Goal: Task Accomplishment & Management: Complete application form

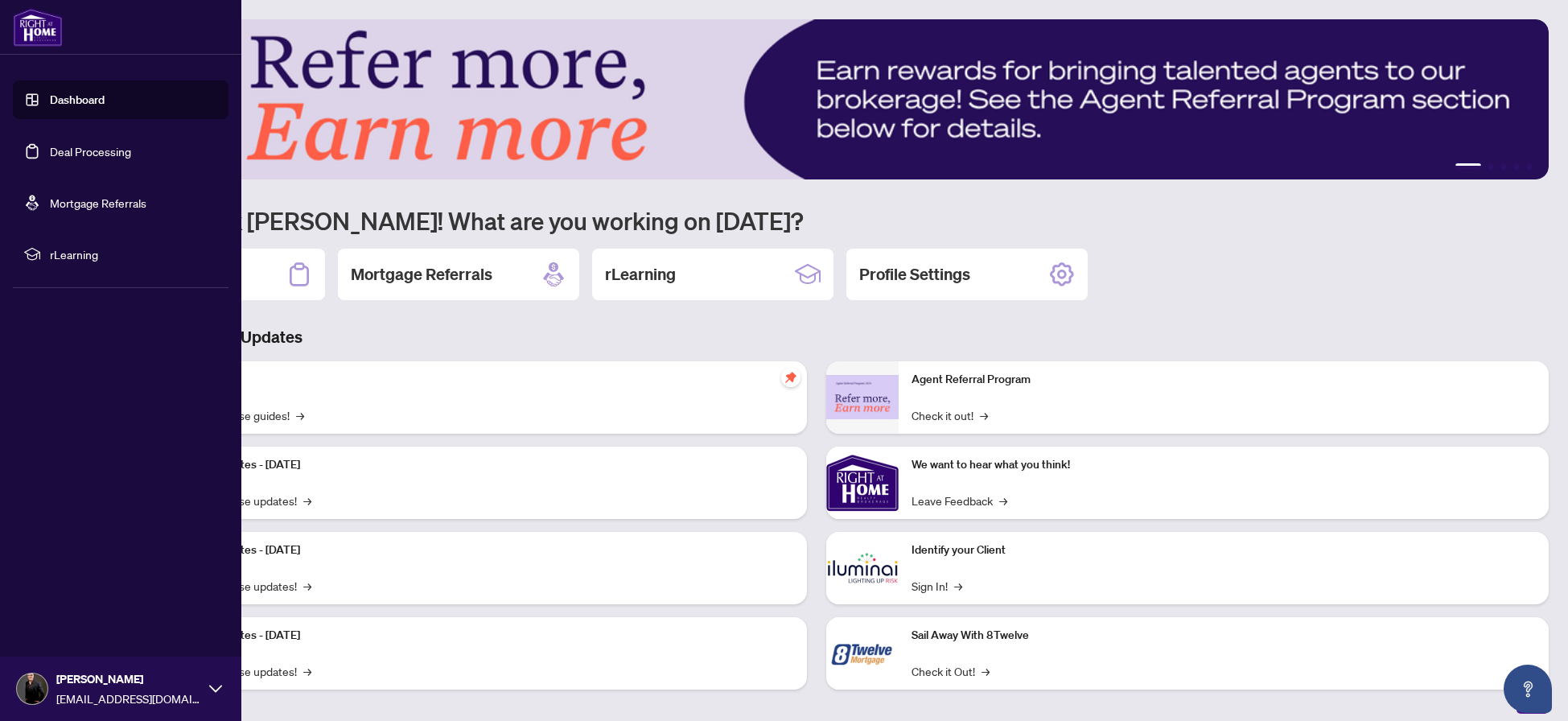
click at [50, 101] on link "Dashboard" at bounding box center [78, 100] width 55 height 15
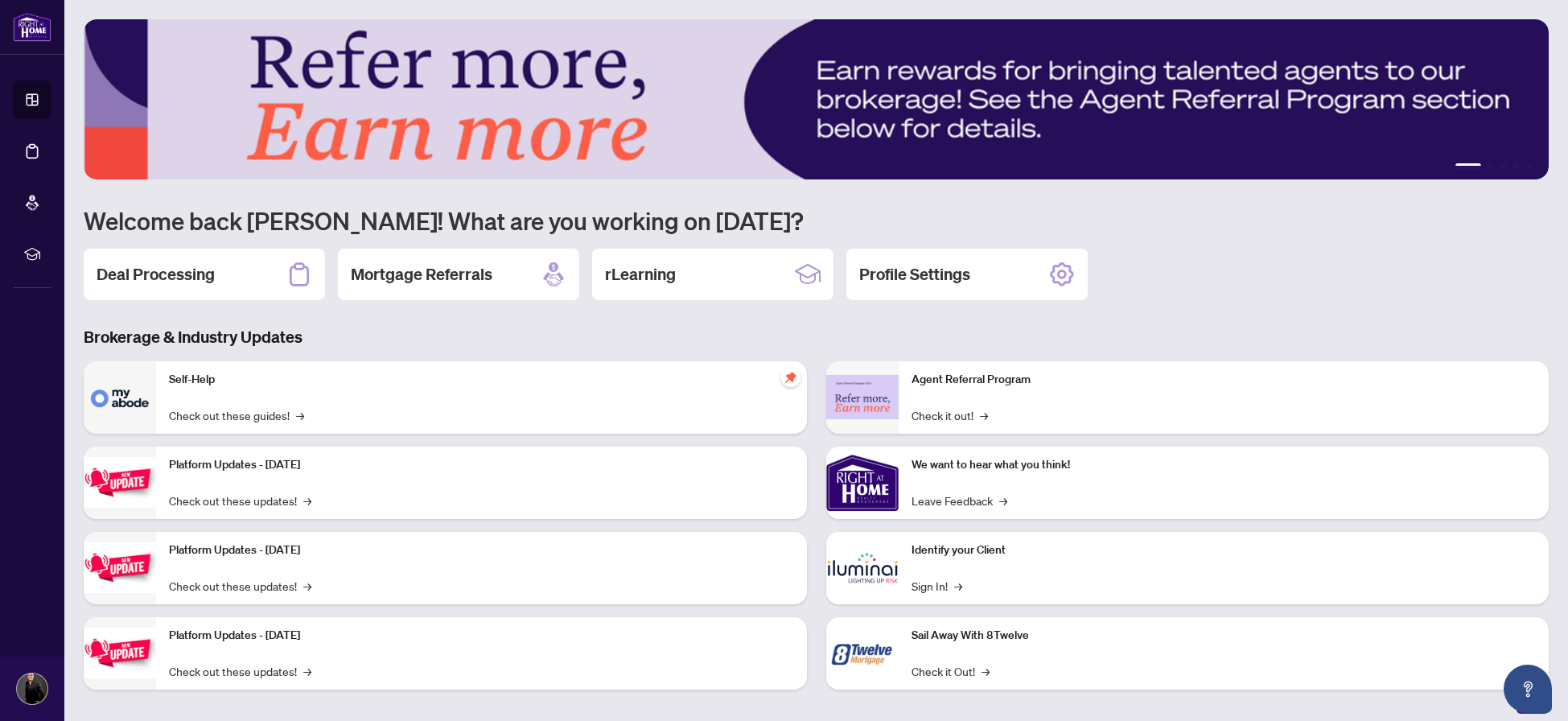
click at [179, 270] on h2 "Deal Processing" at bounding box center [155, 274] width 118 height 23
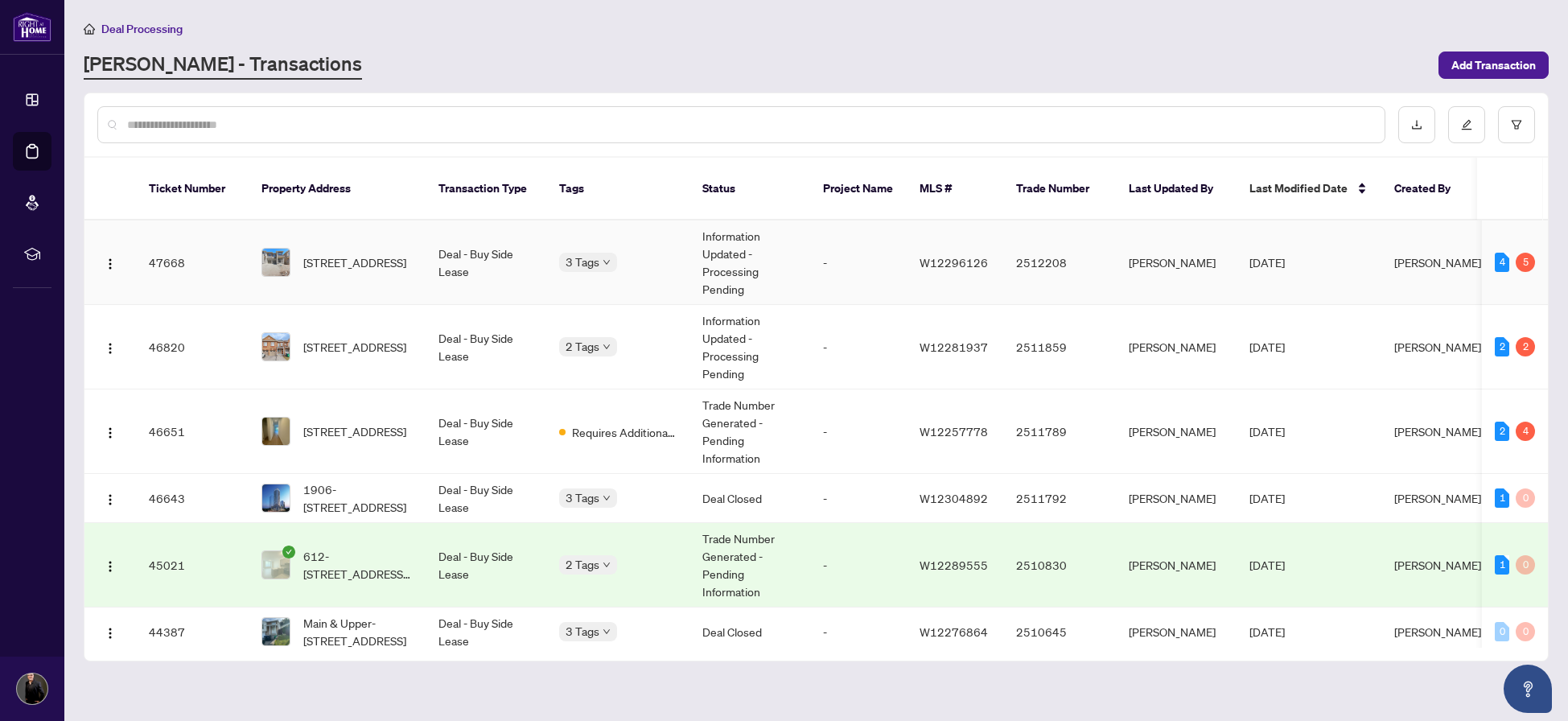
click at [354, 482] on span "1906-[STREET_ADDRESS]" at bounding box center [358, 498] width 110 height 36
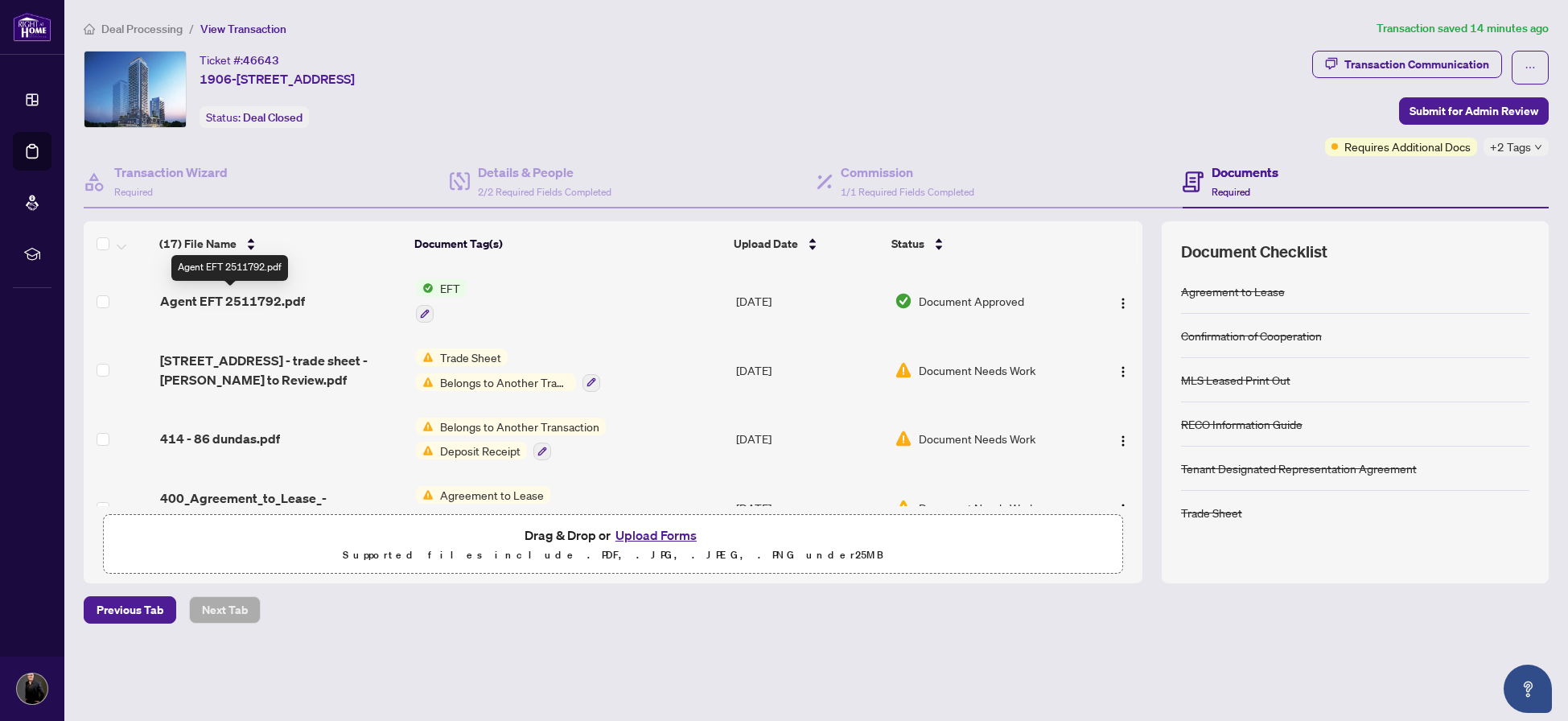
click at [184, 297] on span "Agent EFT 2511792.pdf" at bounding box center [232, 301] width 145 height 19
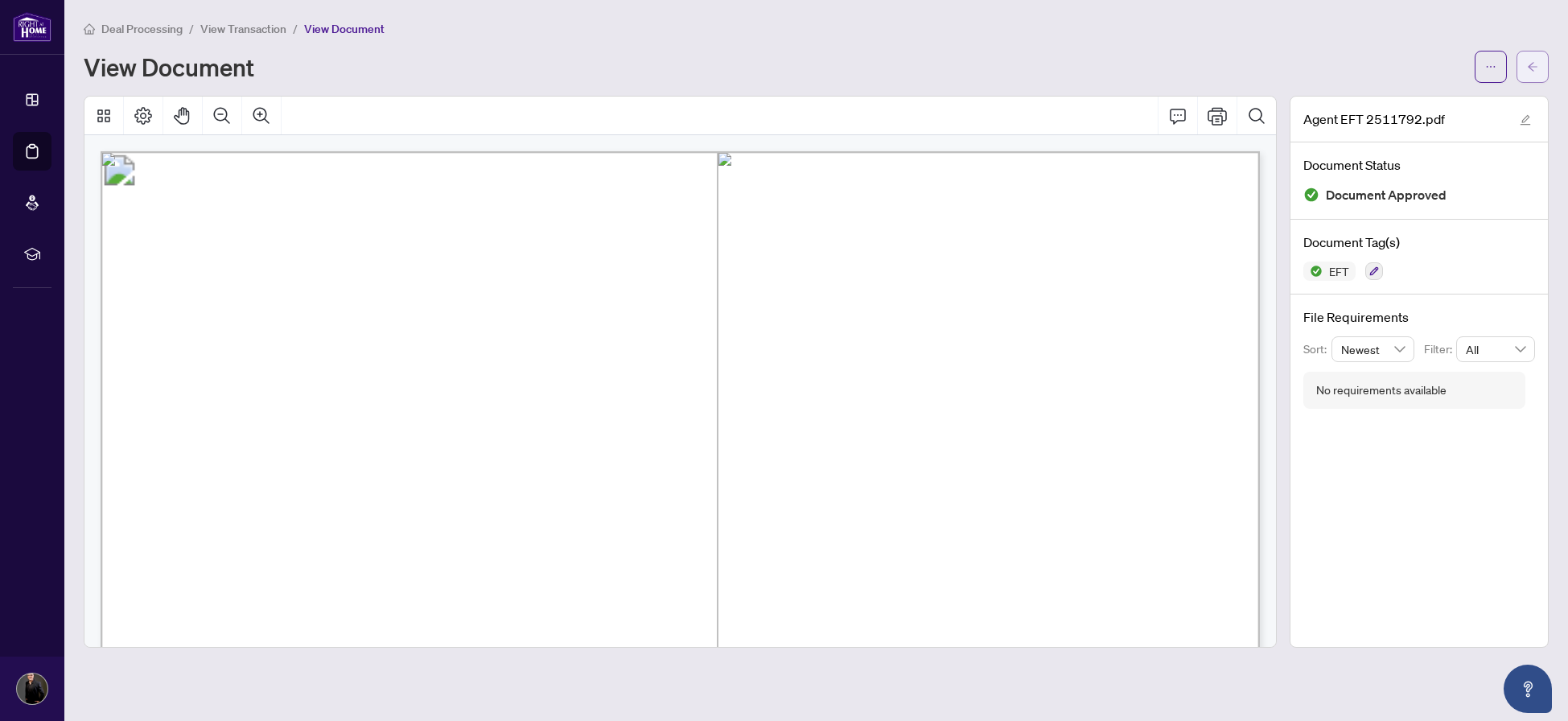
click at [1531, 68] on icon "arrow-left" at bounding box center [1533, 67] width 11 height 11
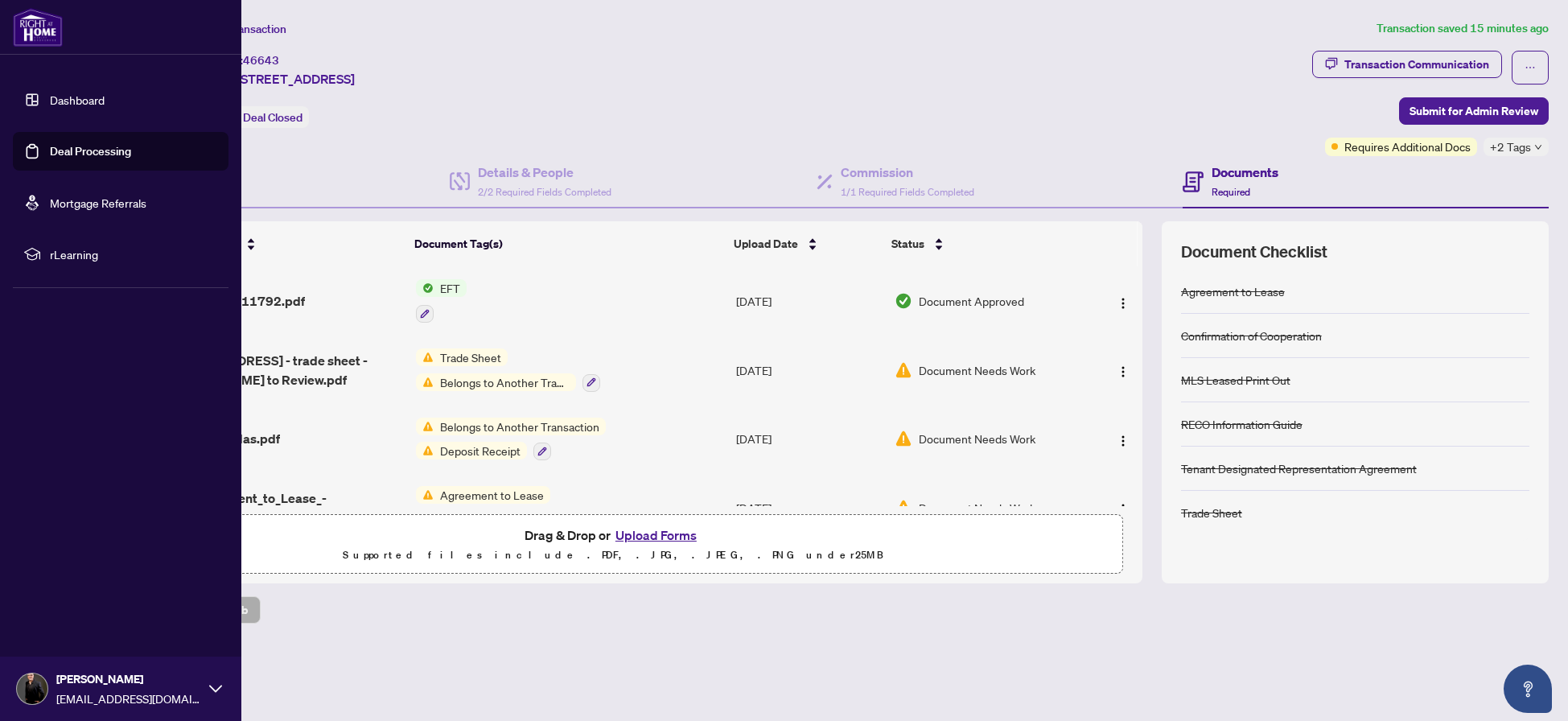
click at [50, 101] on link "Dashboard" at bounding box center [78, 100] width 55 height 15
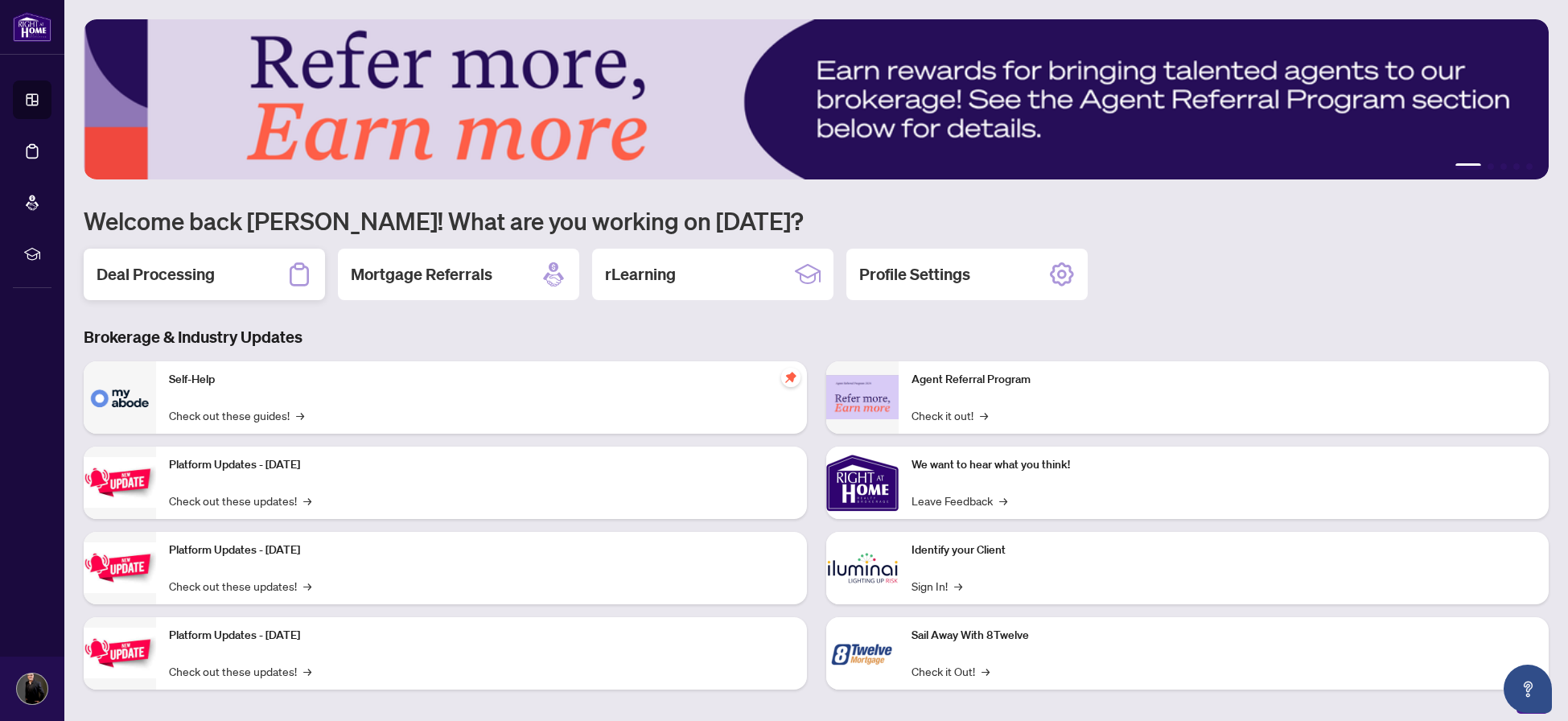
click at [140, 277] on h2 "Deal Processing" at bounding box center [155, 274] width 118 height 23
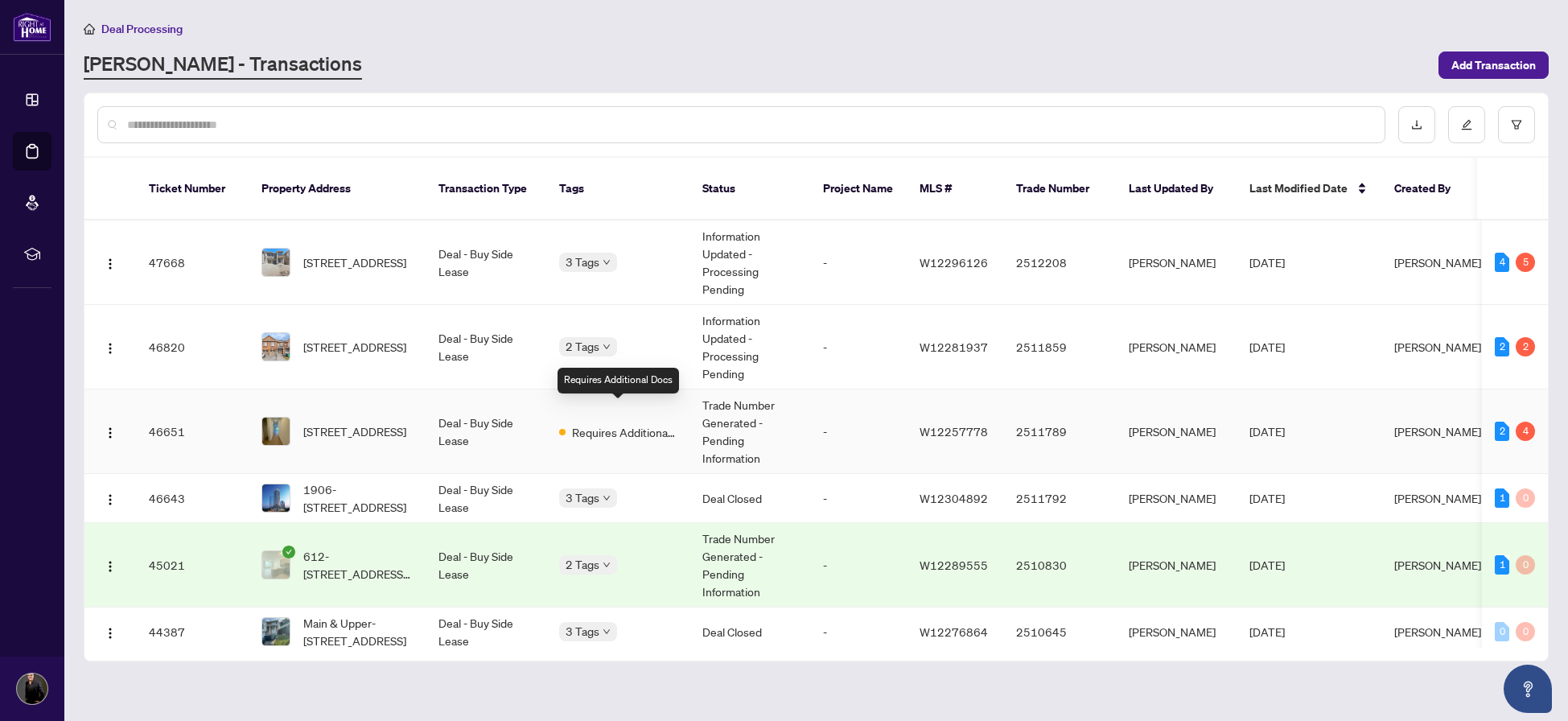
click at [604, 423] on span "Requires Additional Docs" at bounding box center [624, 431] width 104 height 17
click at [617, 423] on span "Requires Additional Docs" at bounding box center [624, 431] width 104 height 17
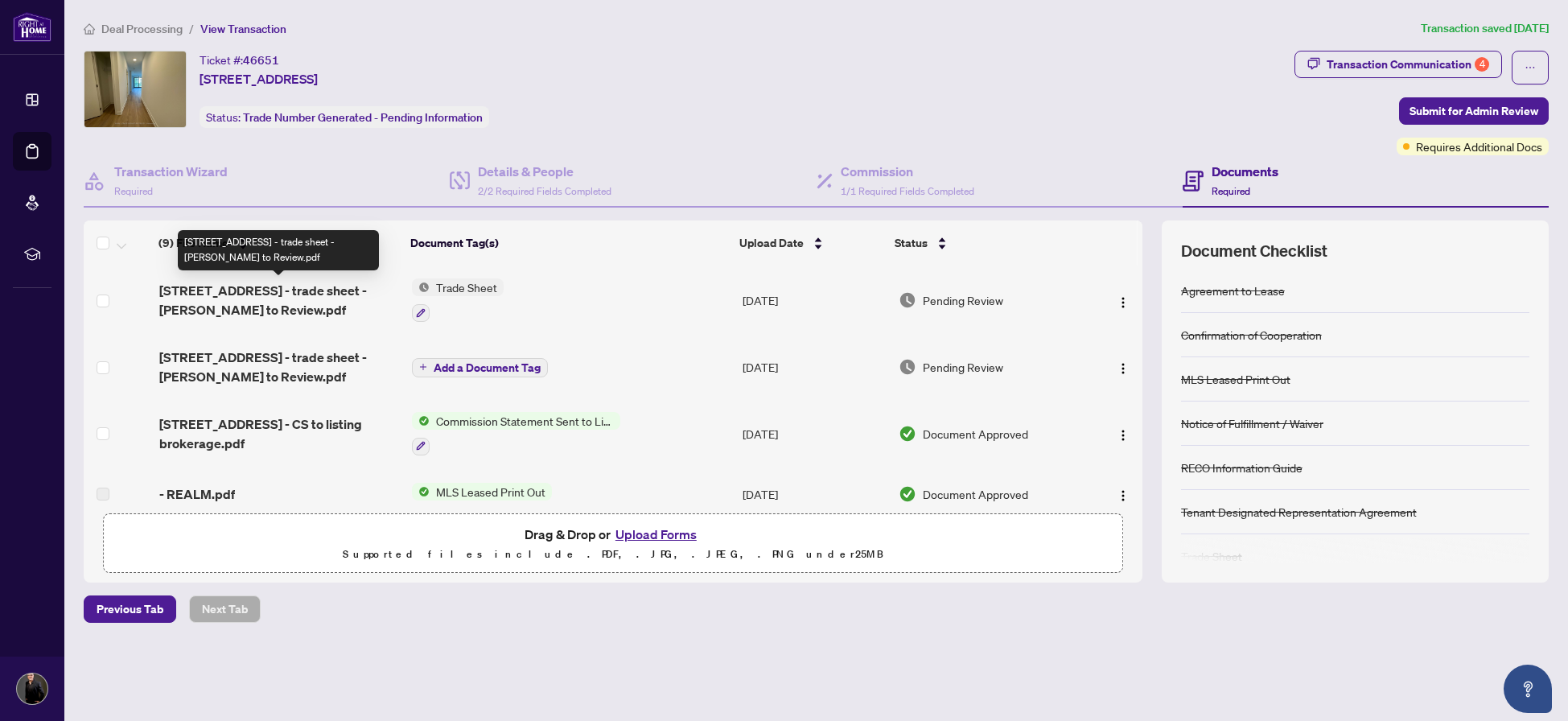
click at [275, 301] on span "[STREET_ADDRESS] - trade sheet - [PERSON_NAME] to Review.pdf" at bounding box center [279, 300] width 239 height 38
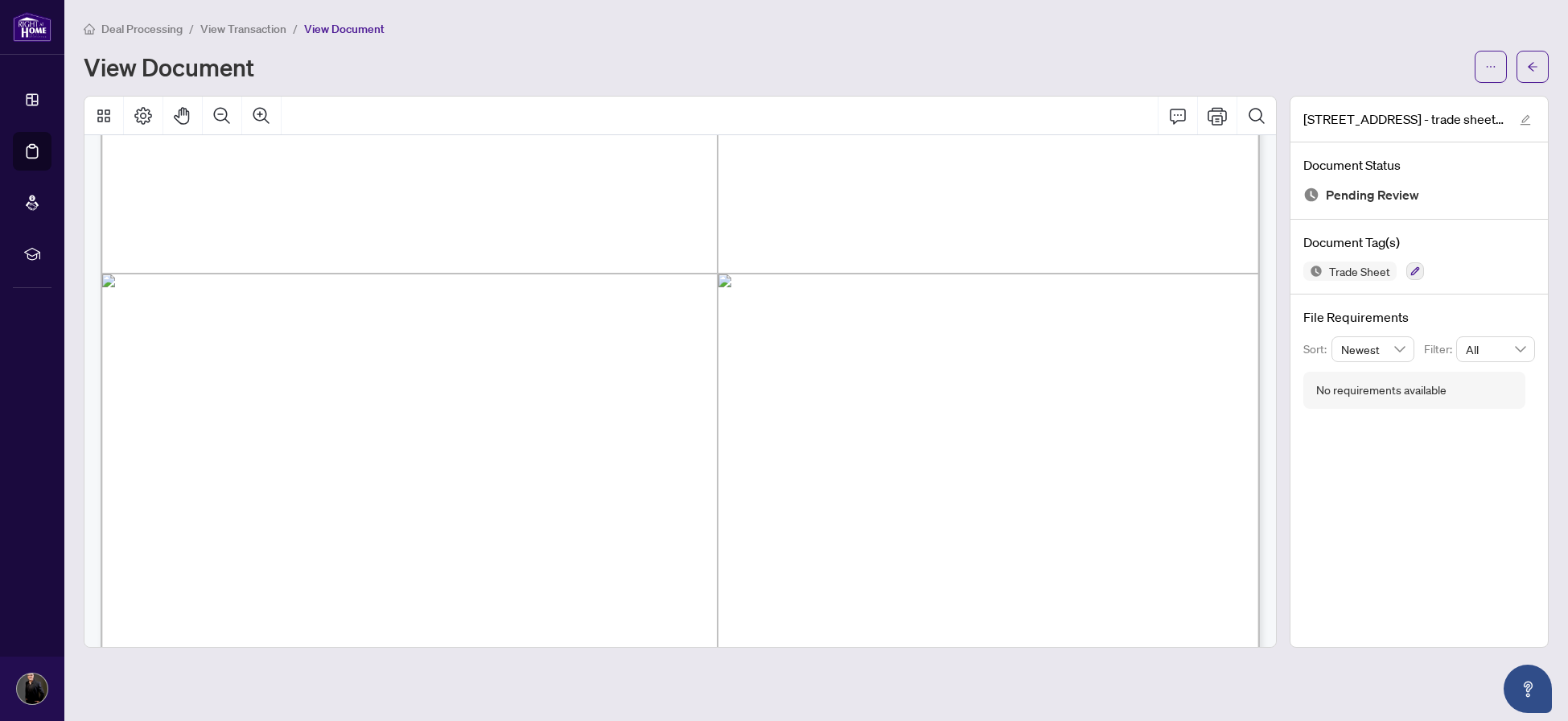
scroll to position [435, 0]
click at [1537, 69] on icon "arrow-left" at bounding box center [1533, 67] width 11 height 11
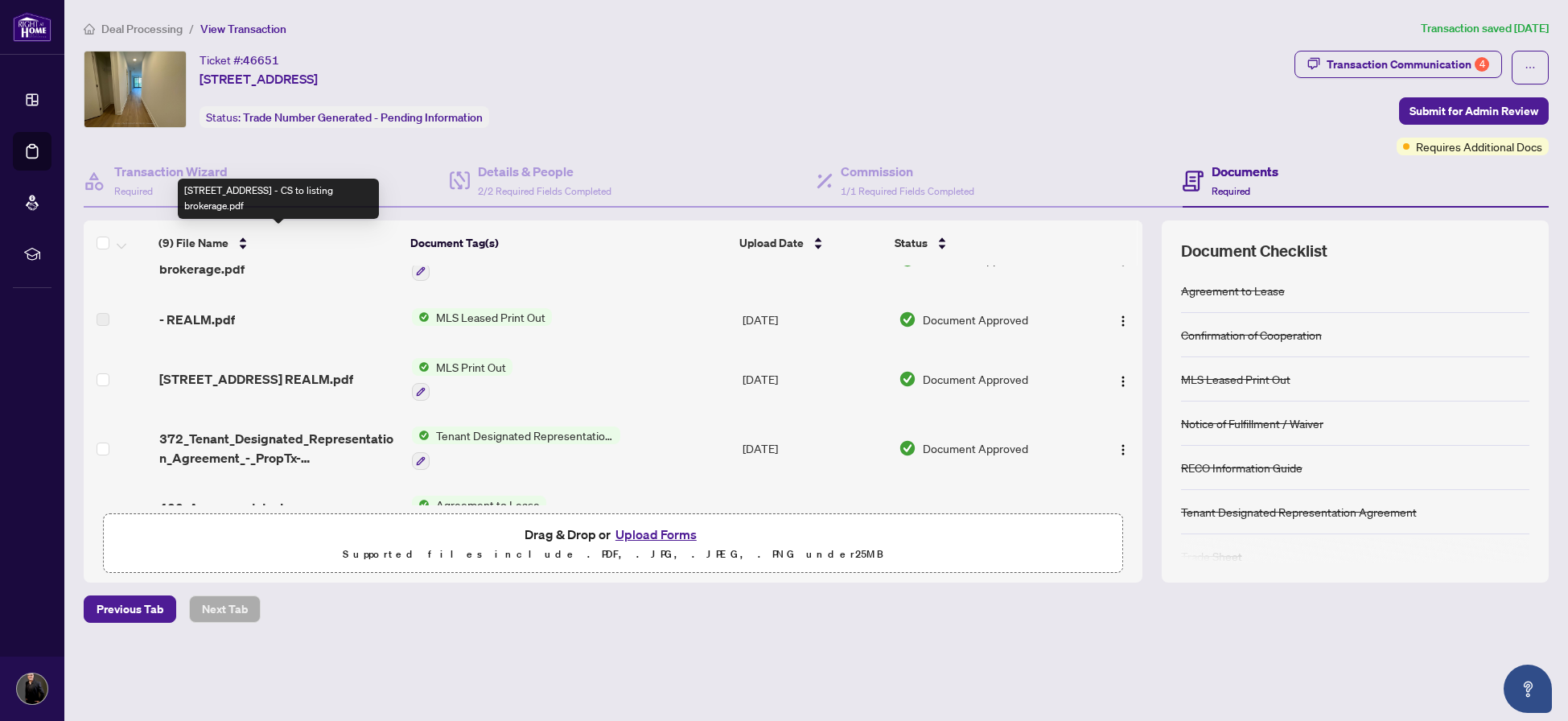
scroll to position [186, 0]
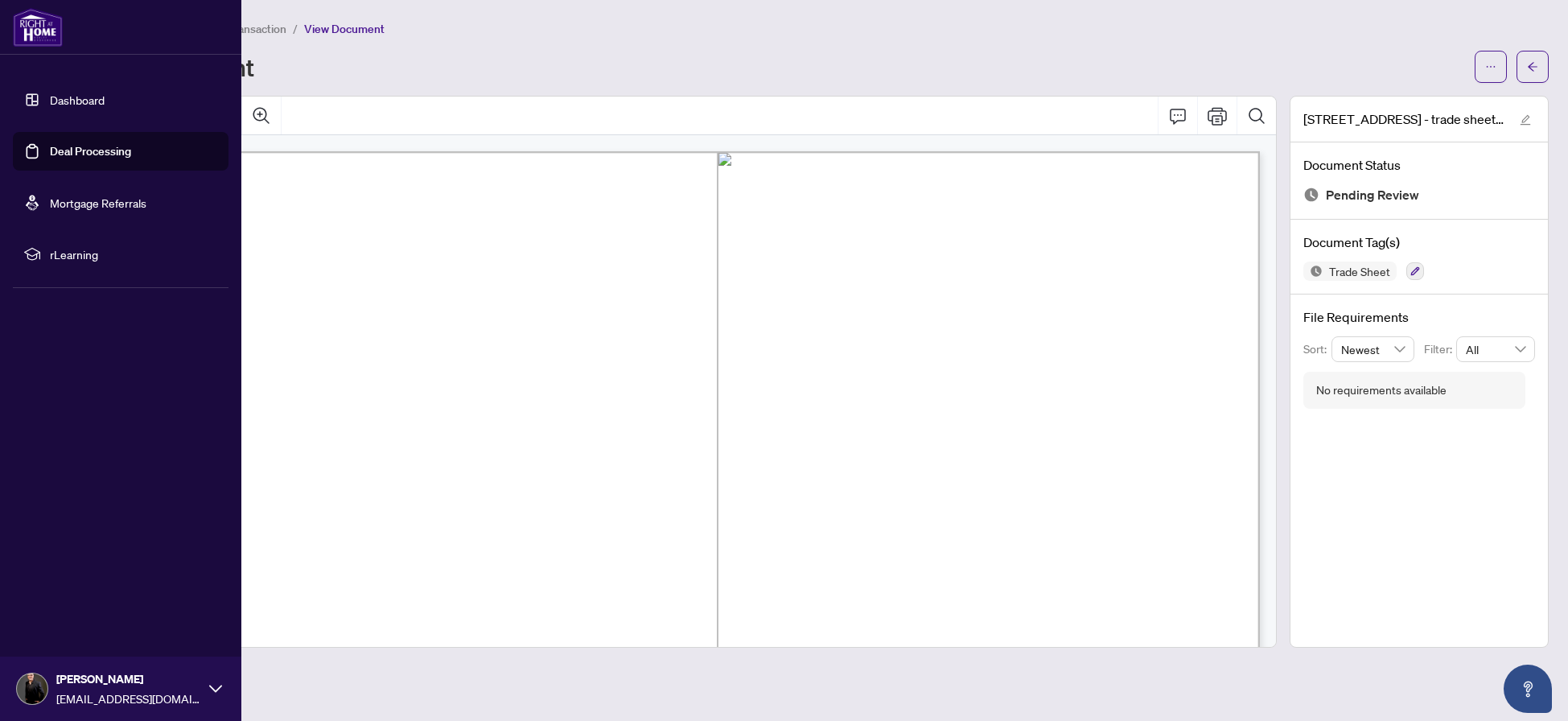
click at [56, 102] on link "Dashboard" at bounding box center [78, 100] width 55 height 15
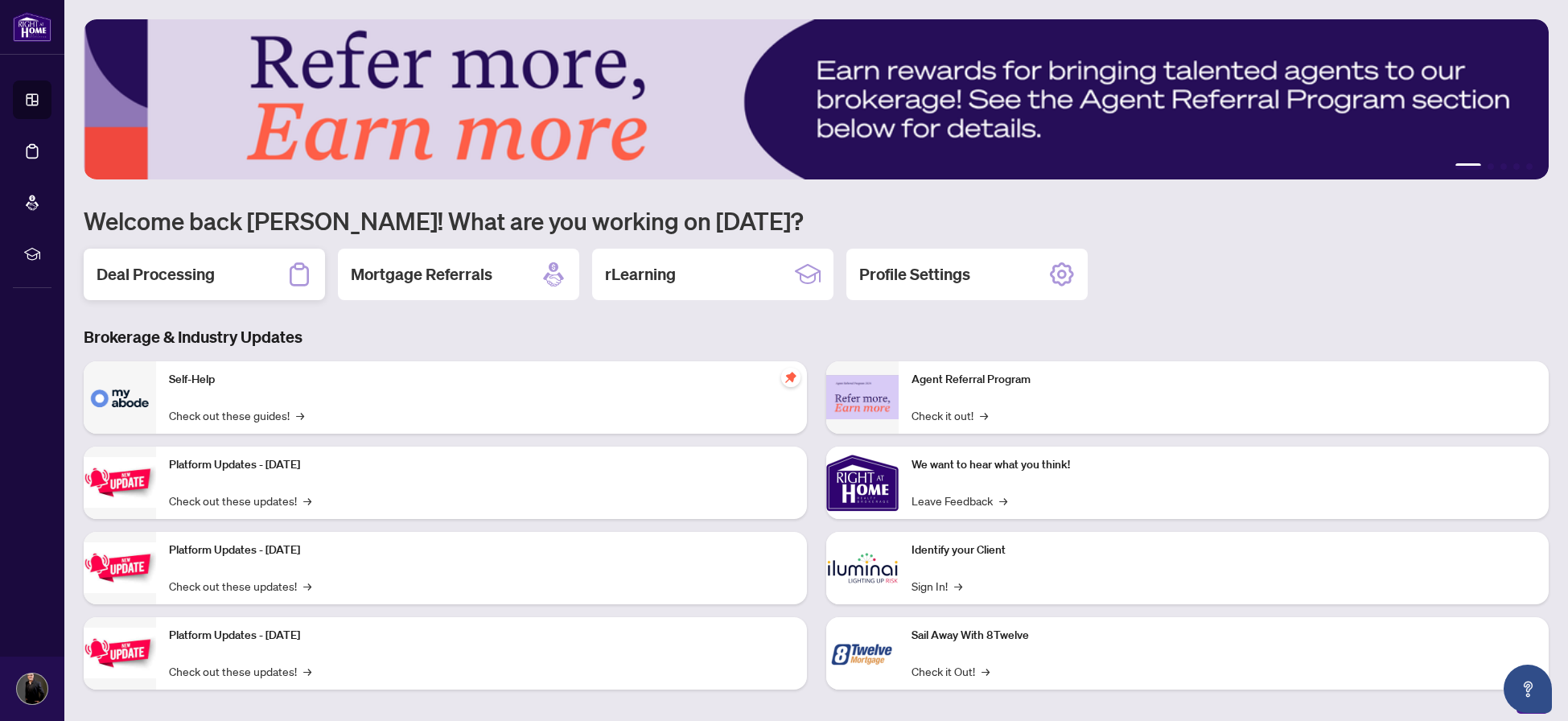
click at [159, 276] on h2 "Deal Processing" at bounding box center [155, 274] width 118 height 23
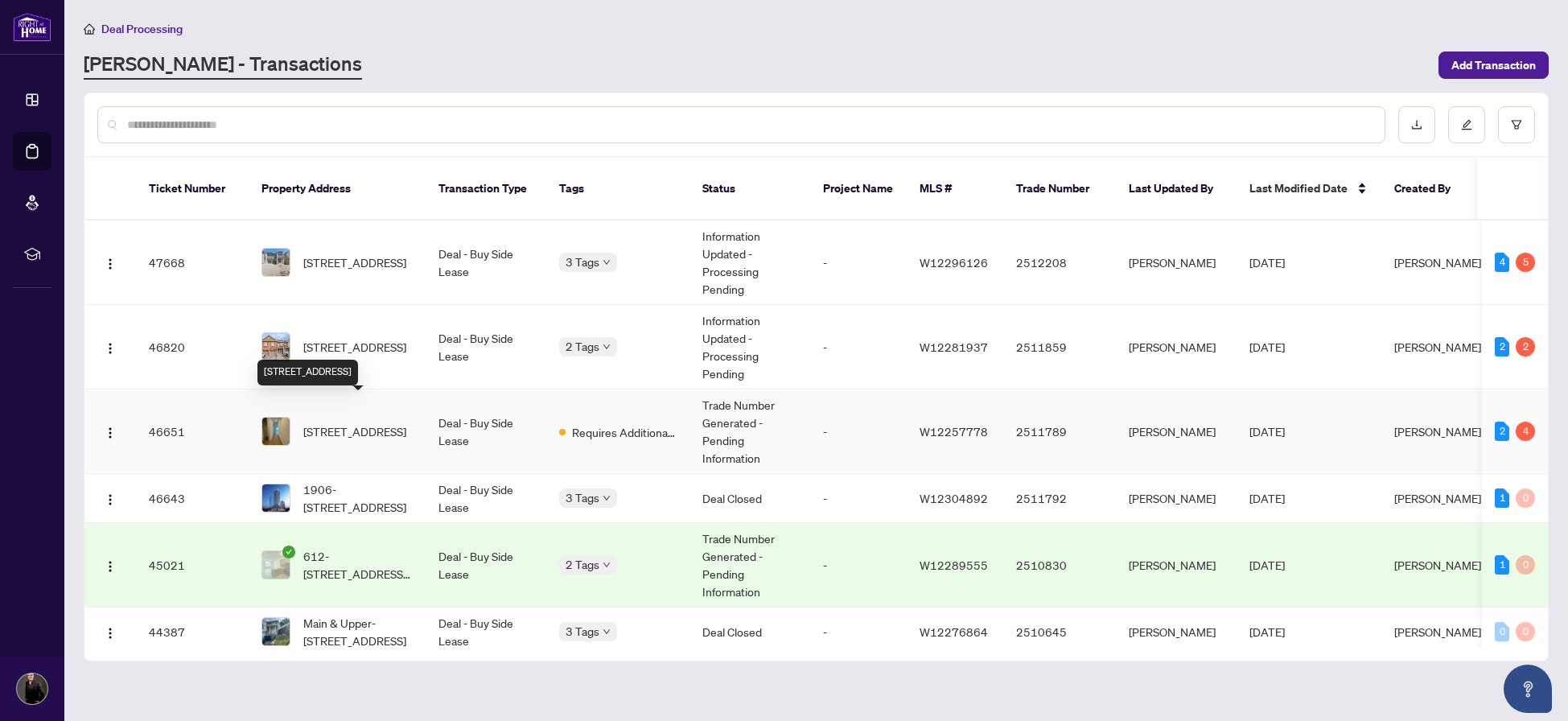
click at [361, 422] on span "[STREET_ADDRESS]" at bounding box center [355, 430] width 103 height 17
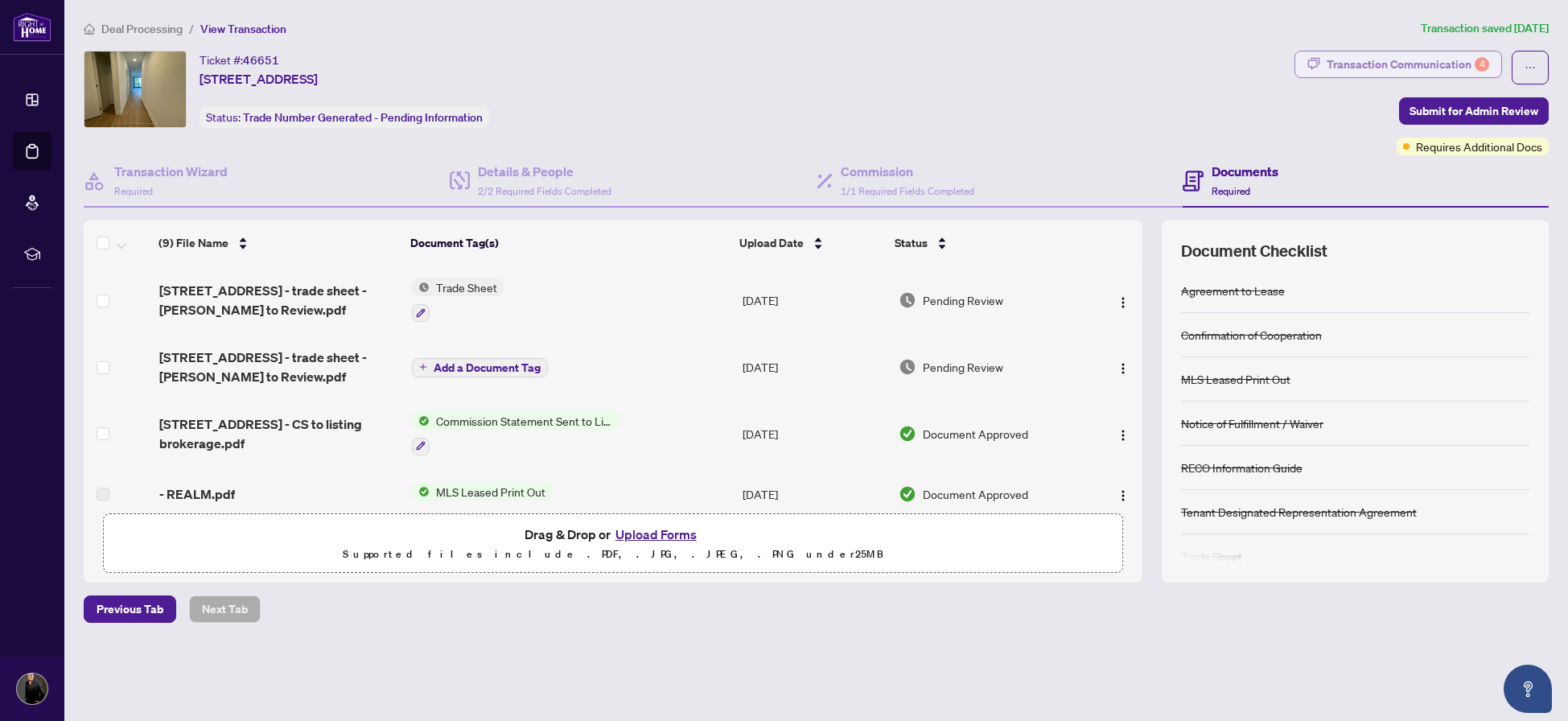
click at [1457, 67] on div "Transaction Communication 4" at bounding box center [1408, 64] width 163 height 26
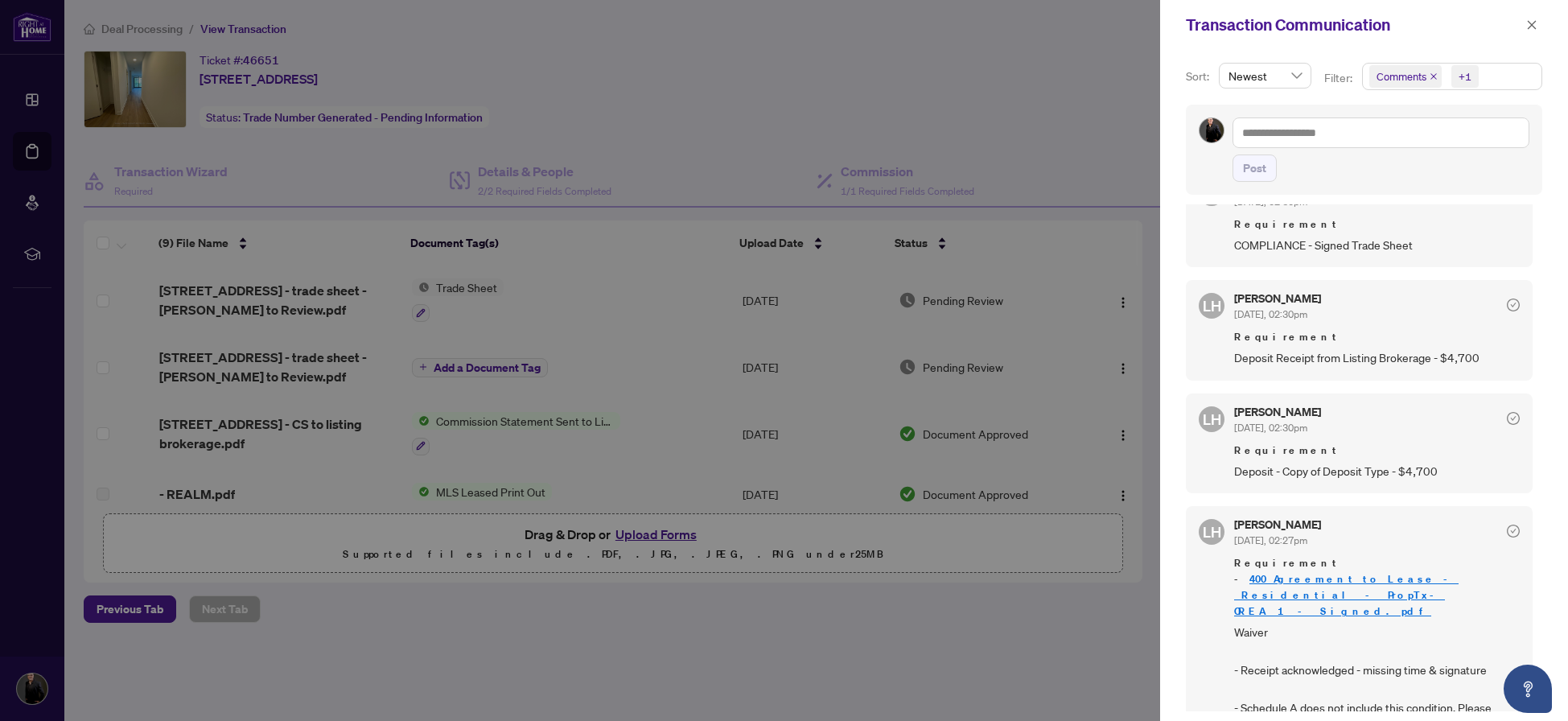
scroll to position [291, 0]
click at [669, 113] on div at bounding box center [784, 360] width 1568 height 721
drag, startPoint x: 1537, startPoint y: 27, endPoint x: 1508, endPoint y: 39, distance: 31.4
click at [1535, 27] on icon "close" at bounding box center [1532, 25] width 11 height 11
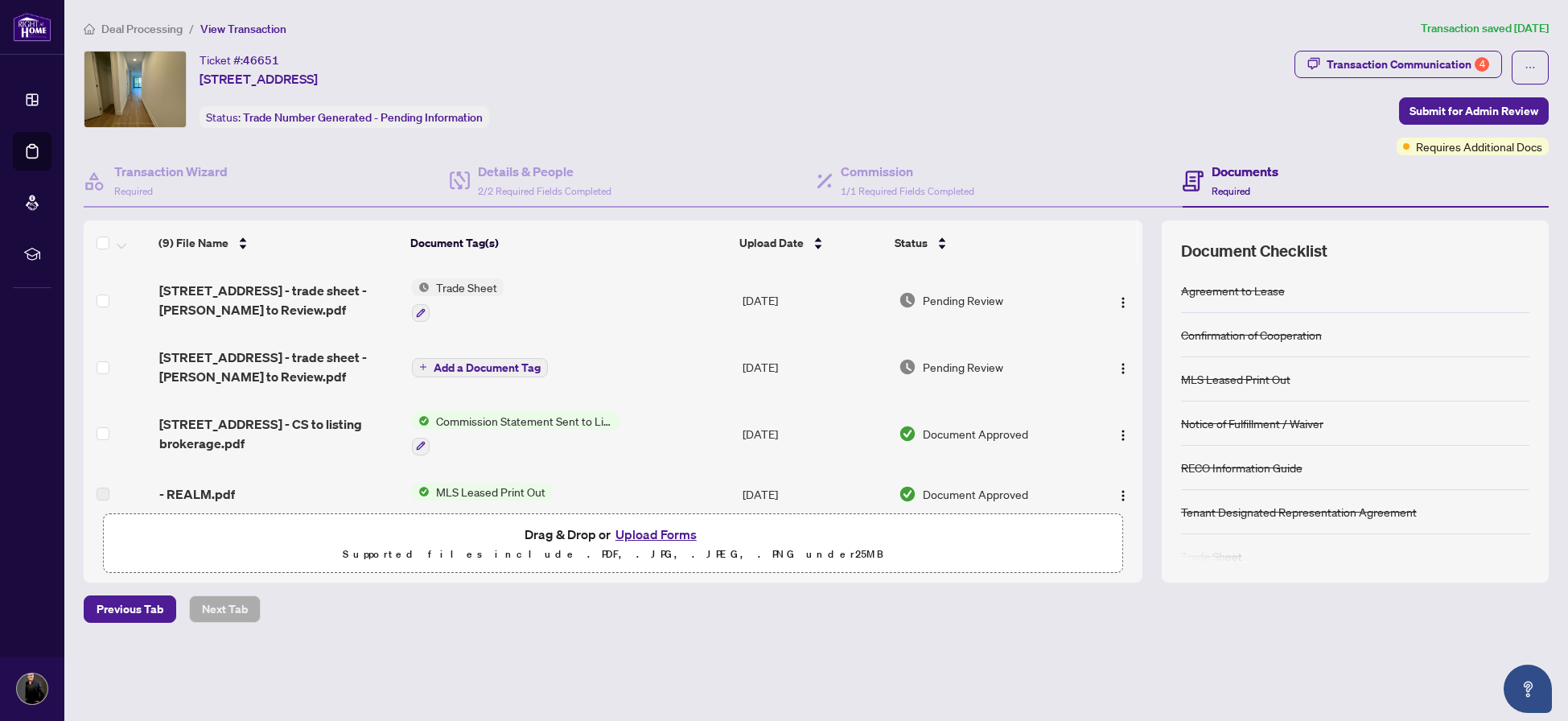
scroll to position [0, 0]
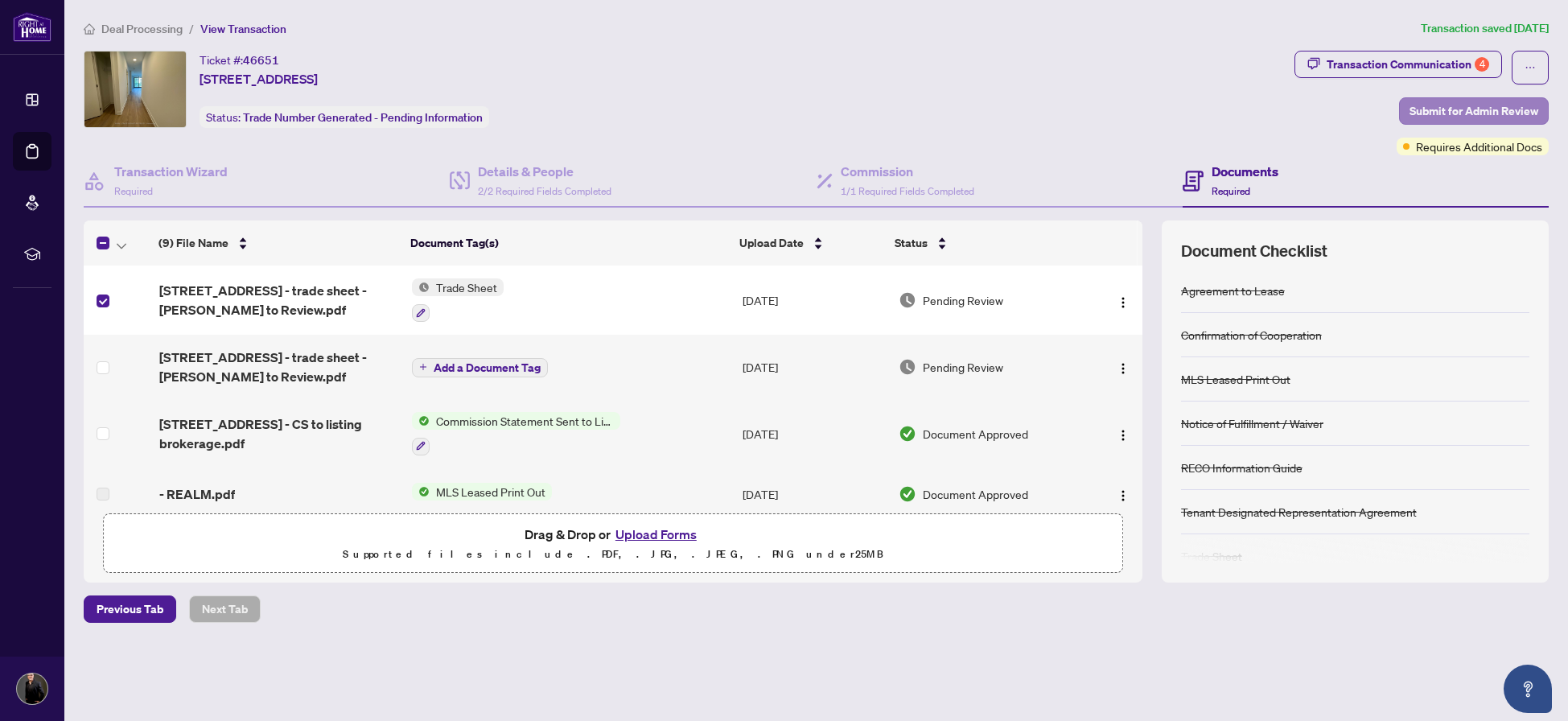
click at [1517, 107] on span "Submit for Admin Review" at bounding box center [1474, 111] width 129 height 26
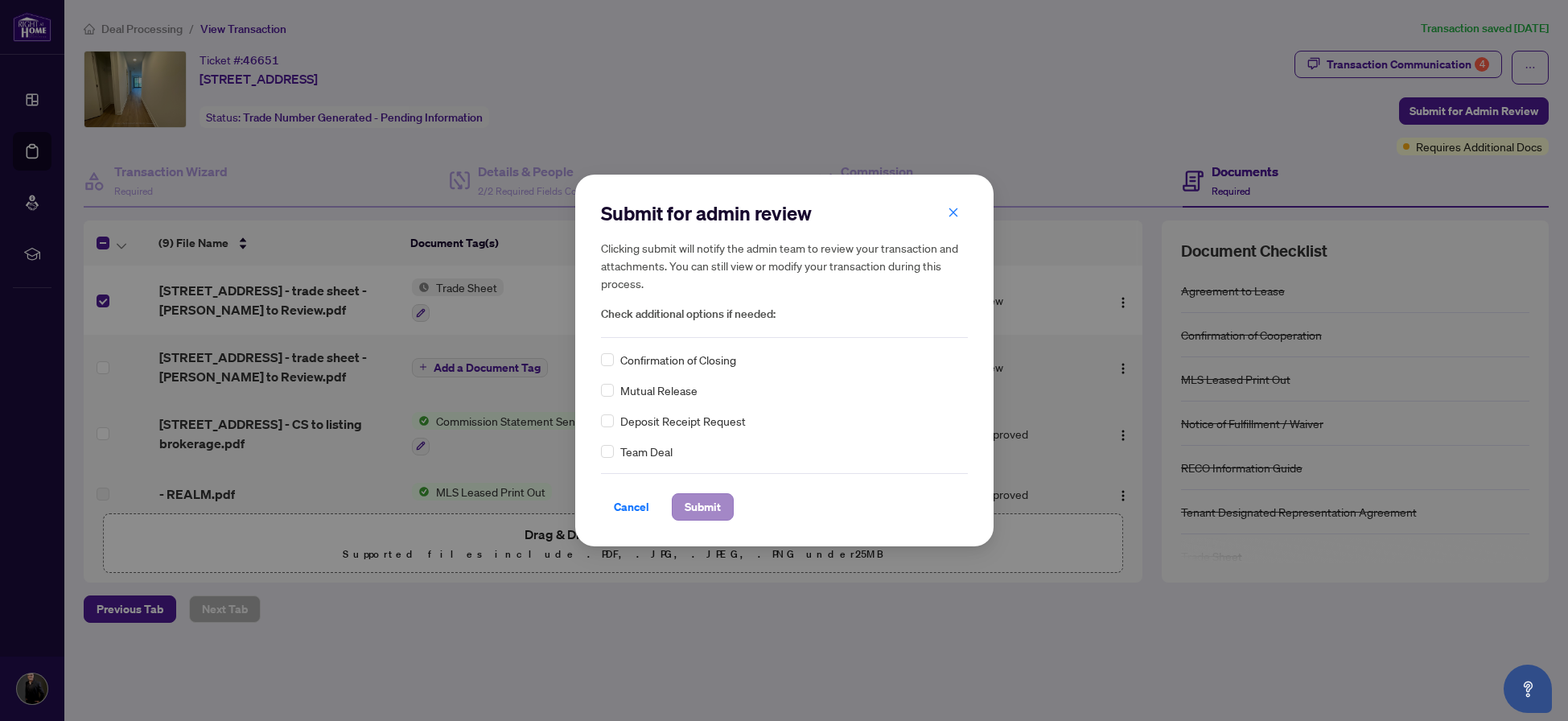
click at [709, 505] on span "Submit" at bounding box center [703, 507] width 37 height 26
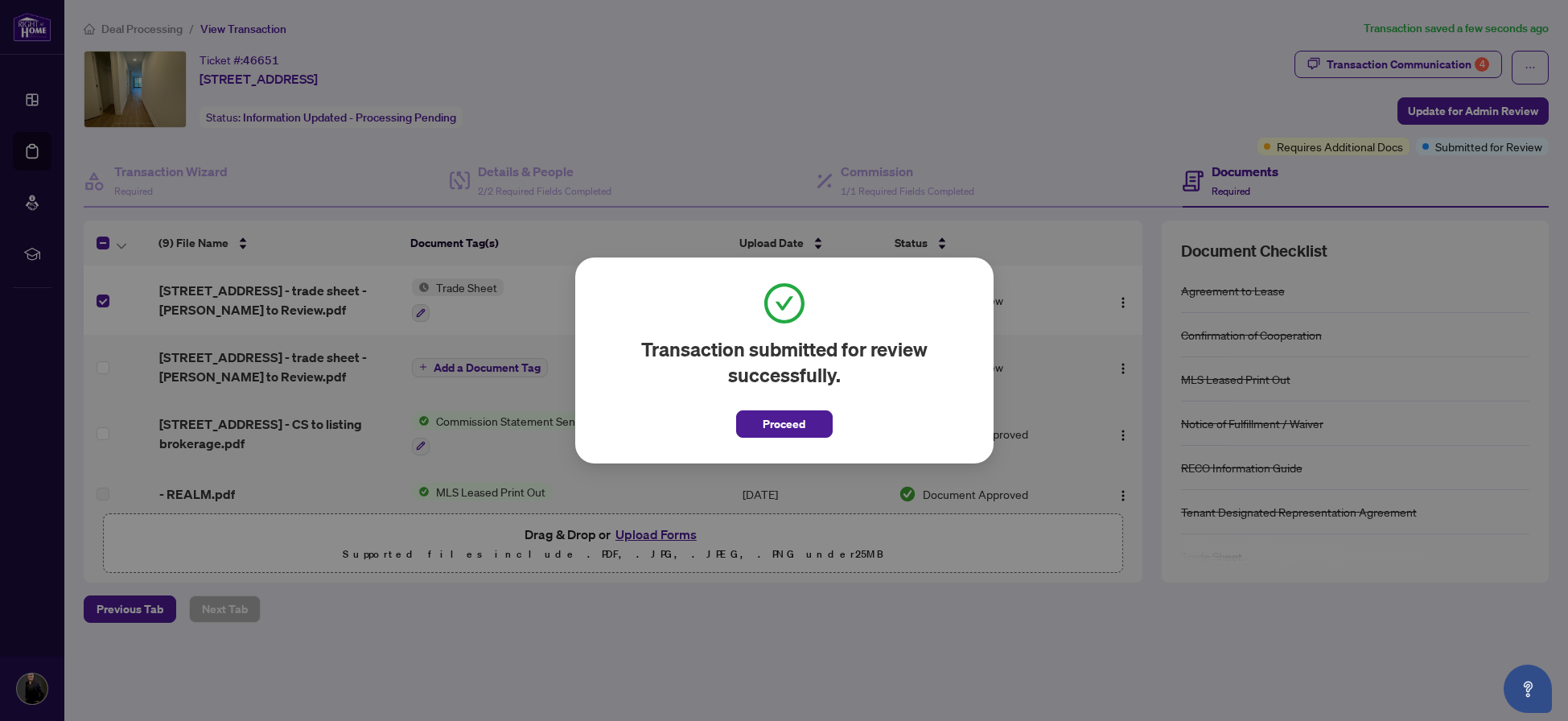
click at [777, 421] on span "Proceed" at bounding box center [784, 424] width 43 height 26
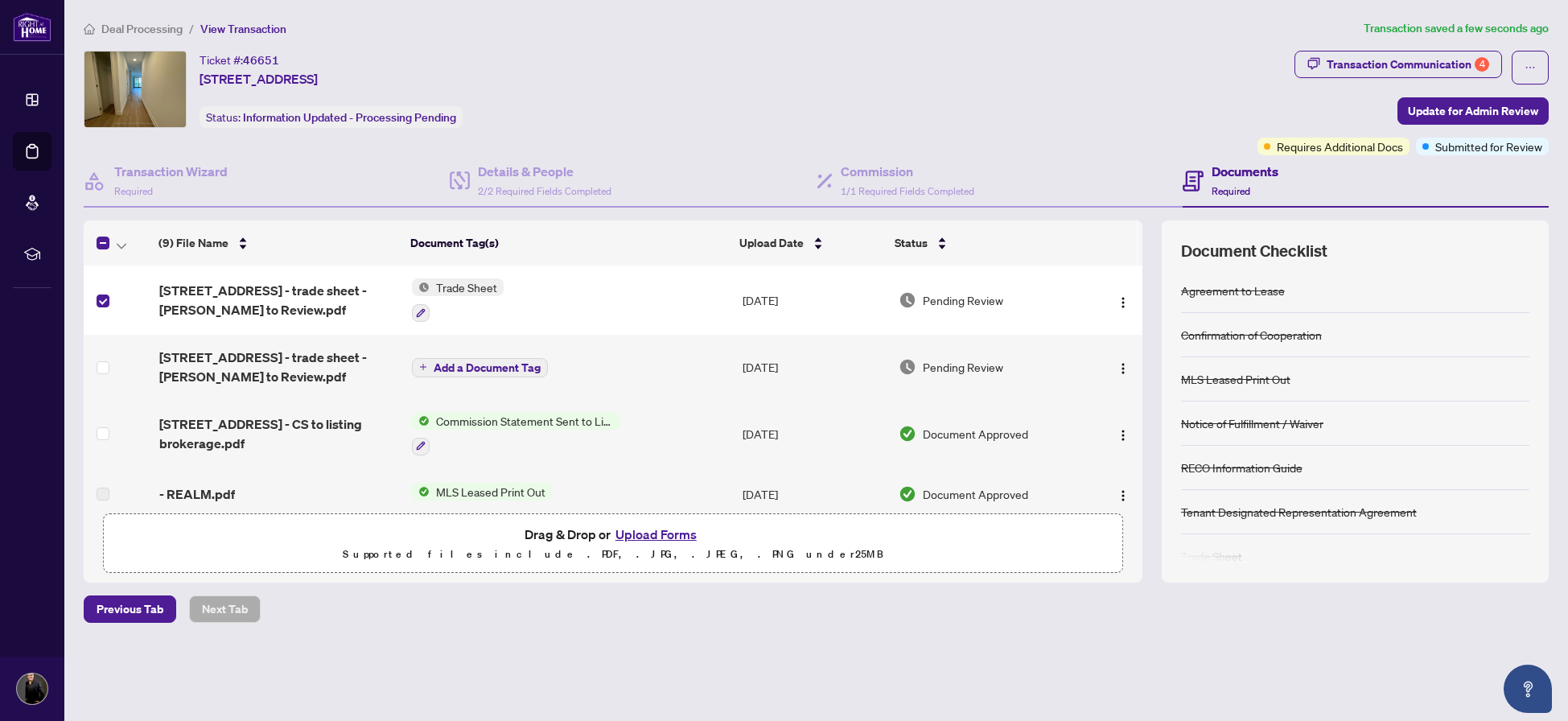
scroll to position [1, 0]
click at [273, 364] on span "[STREET_ADDRESS] - trade sheet - [PERSON_NAME] to Review.pdf" at bounding box center [279, 366] width 239 height 38
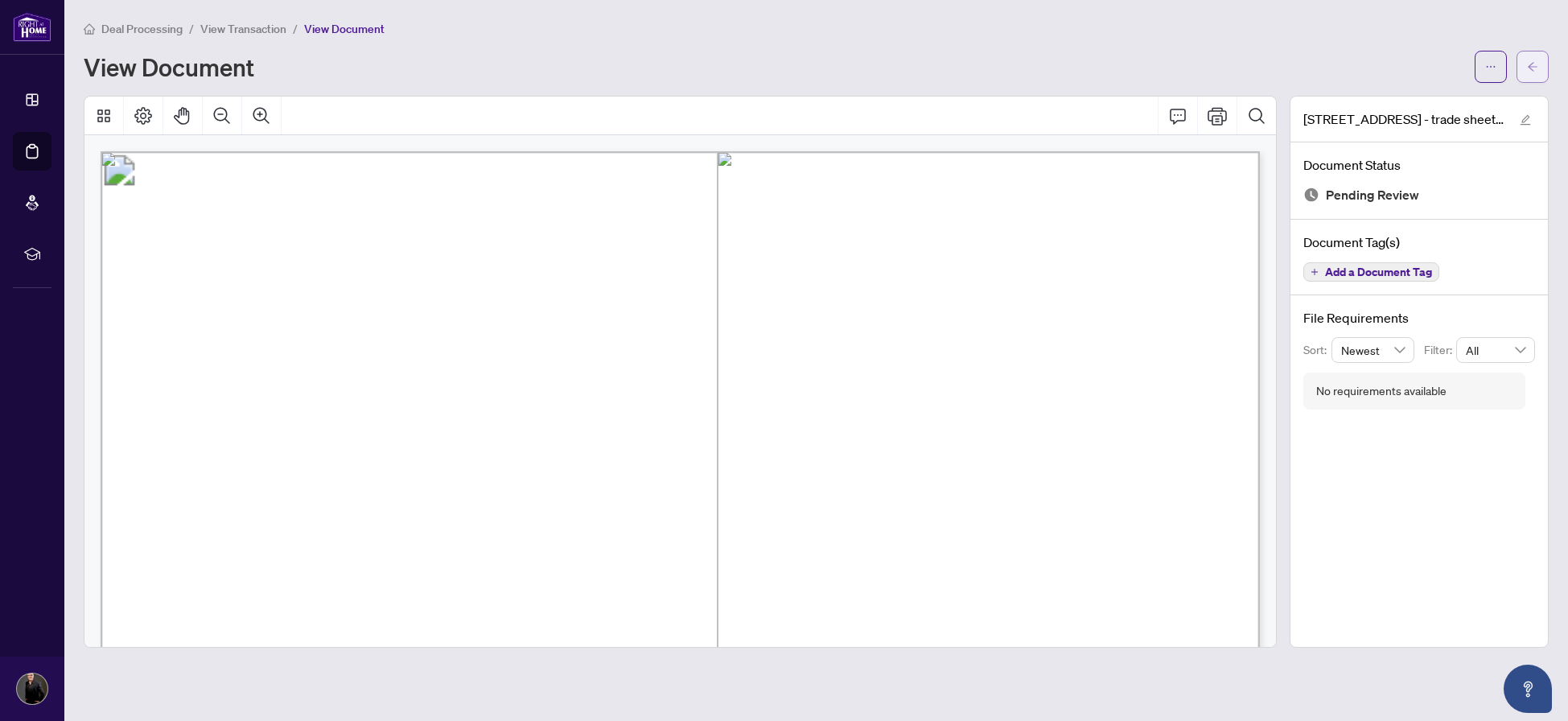
click at [1537, 61] on icon "arrow-left" at bounding box center [1533, 67] width 11 height 11
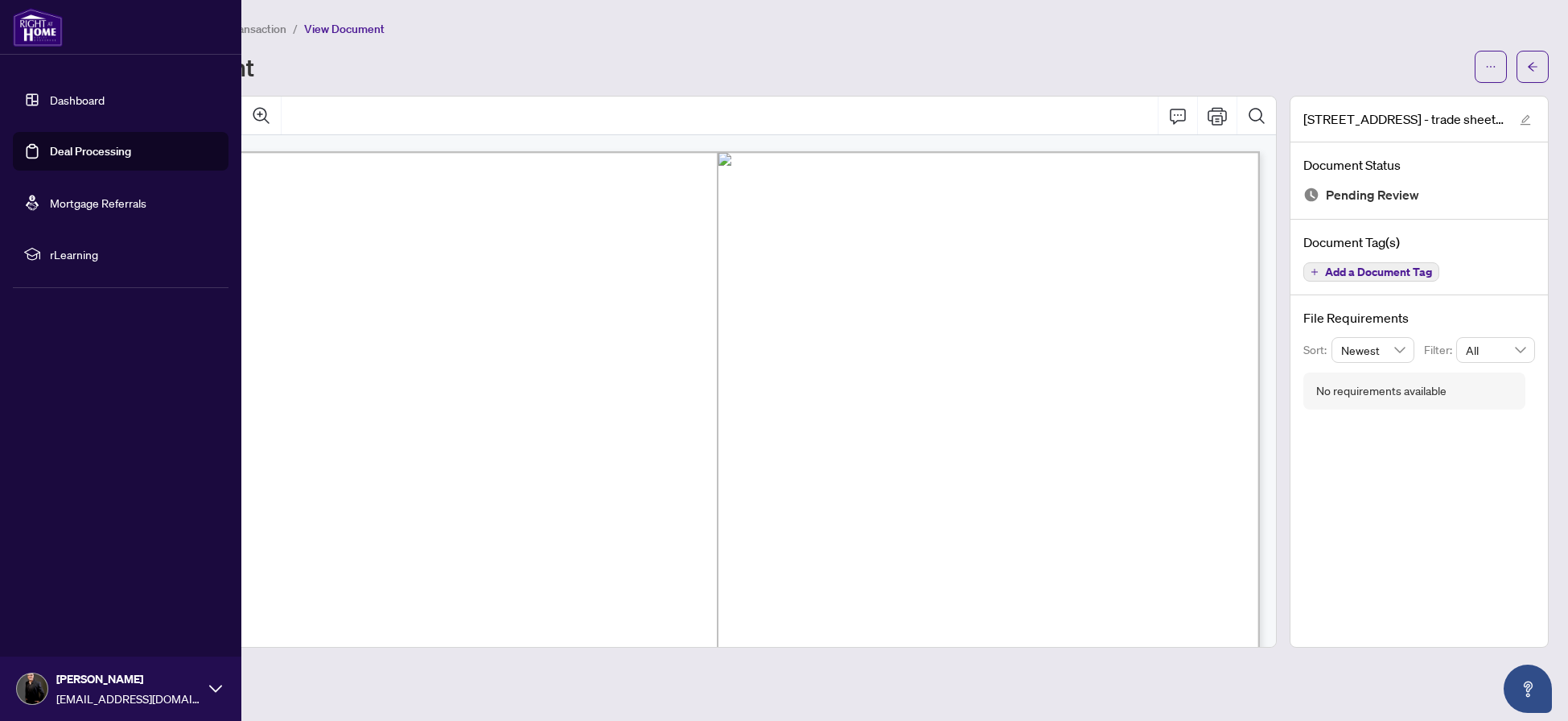
click at [50, 98] on link "Dashboard" at bounding box center [78, 100] width 55 height 15
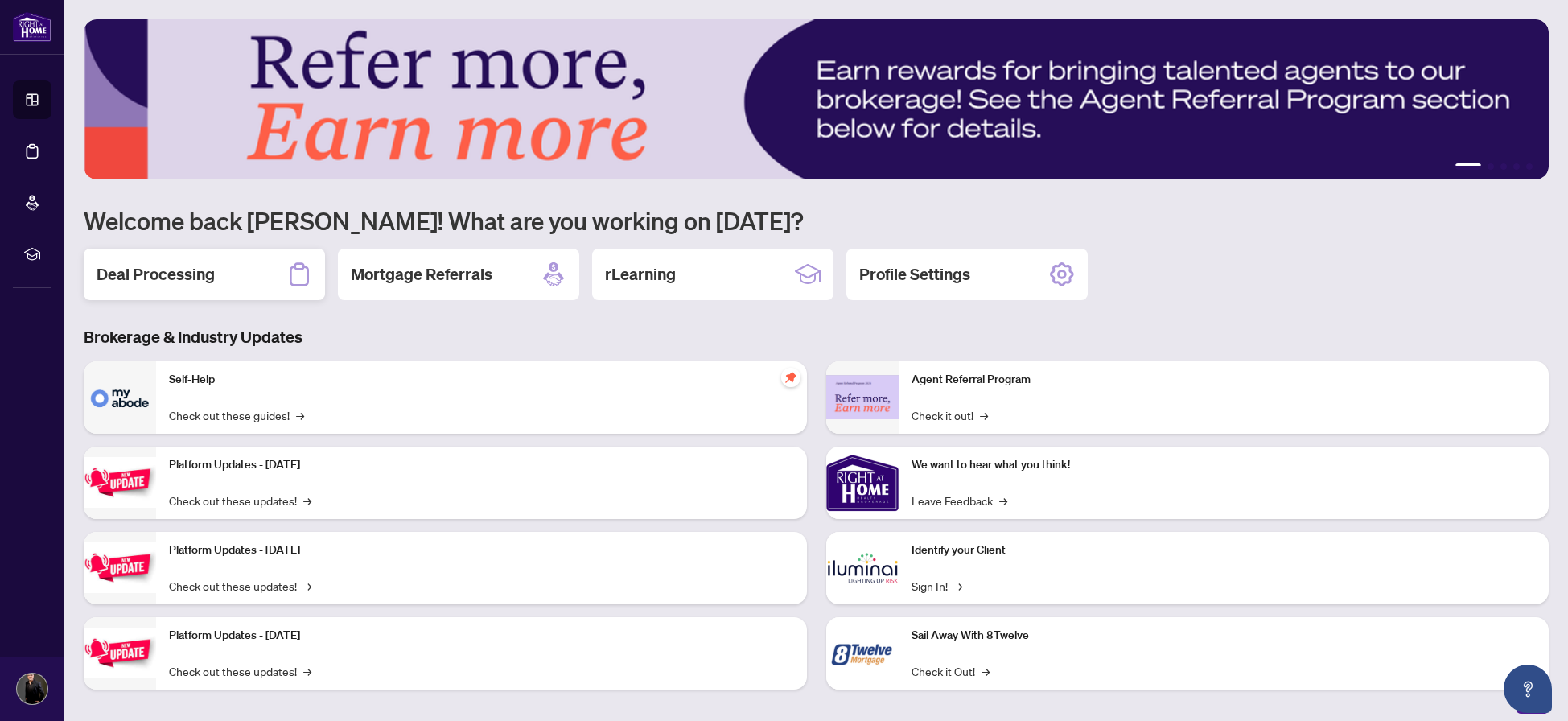
click at [147, 271] on h2 "Deal Processing" at bounding box center [155, 274] width 118 height 23
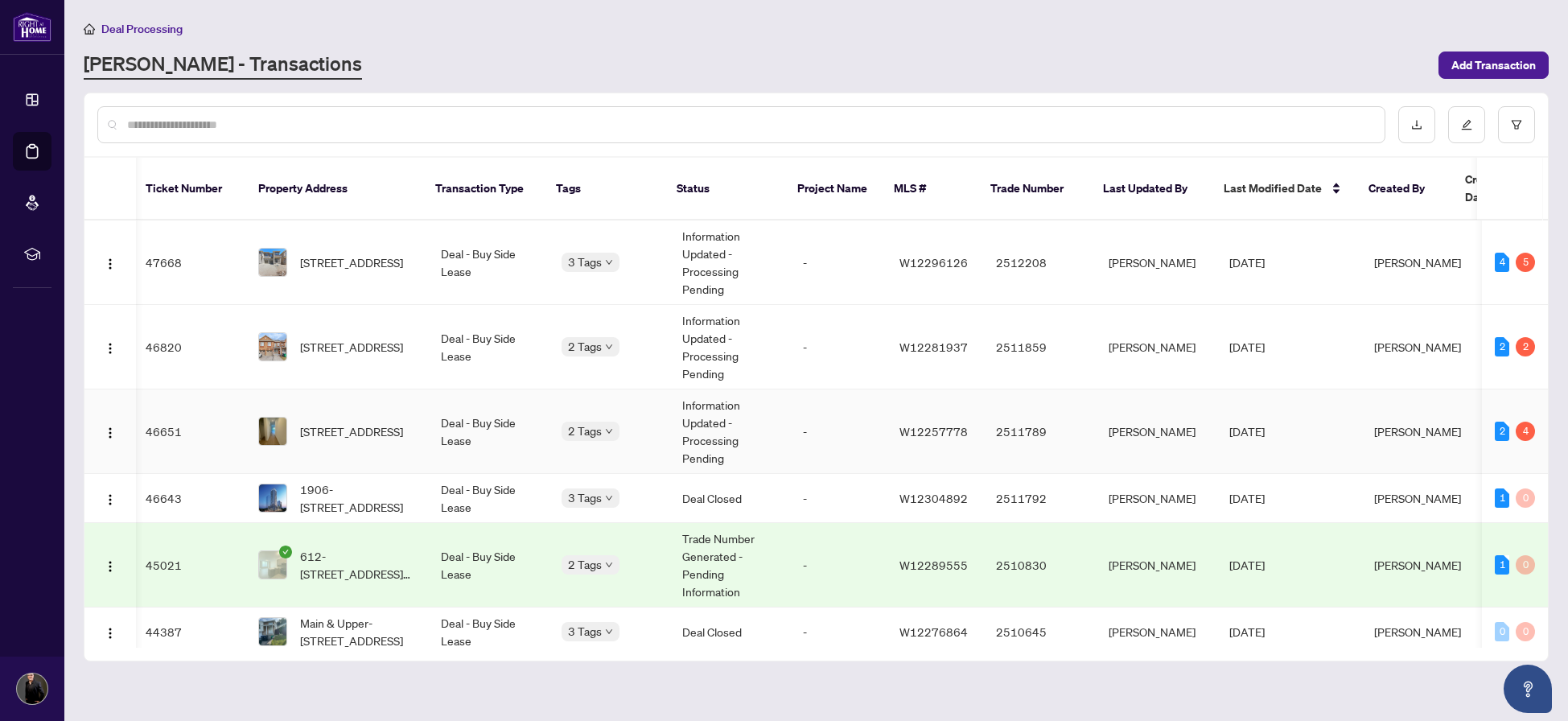
scroll to position [0, 3]
